Goal: Task Accomplishment & Management: Use online tool/utility

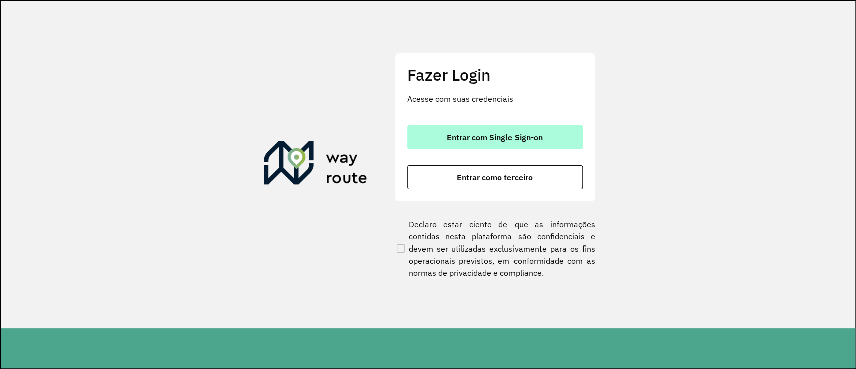
click at [490, 142] on button "Entrar com Single Sign-on" at bounding box center [495, 137] width 176 height 24
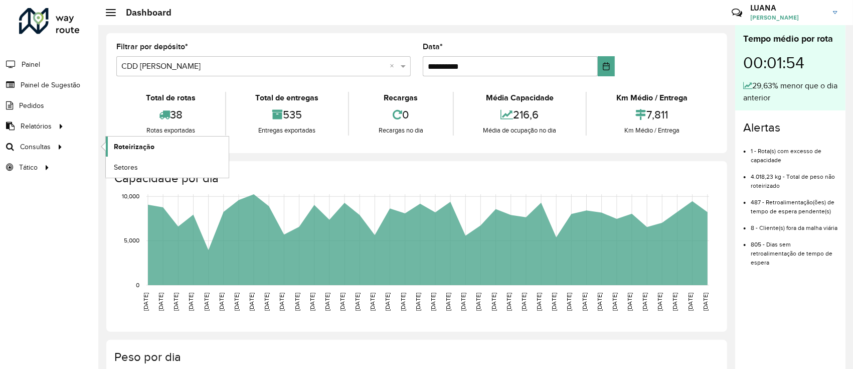
click at [135, 151] on span "Roteirização" at bounding box center [134, 146] width 41 height 11
click at [133, 149] on span "Roteirização" at bounding box center [134, 146] width 41 height 11
click at [128, 147] on span "Roteirização" at bounding box center [134, 146] width 41 height 11
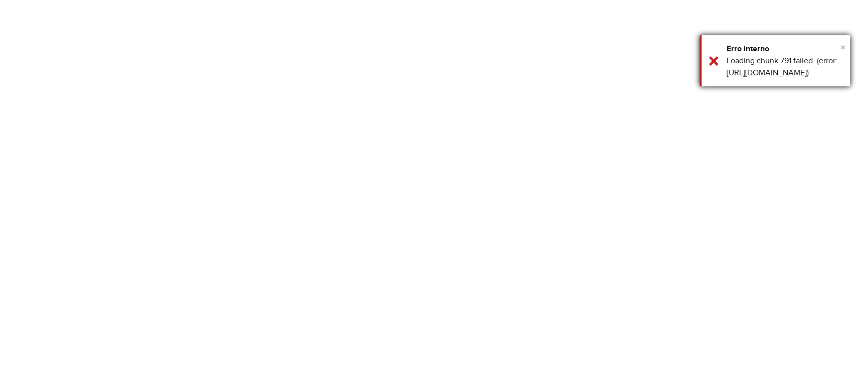
click at [842, 49] on span "×" at bounding box center [842, 47] width 5 height 11
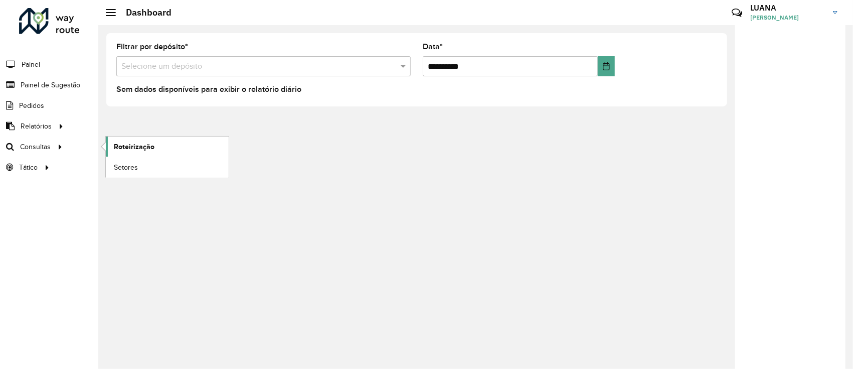
click at [128, 140] on link "Roteirização" at bounding box center [167, 146] width 123 height 20
